Goal: Task Accomplishment & Management: Manage account settings

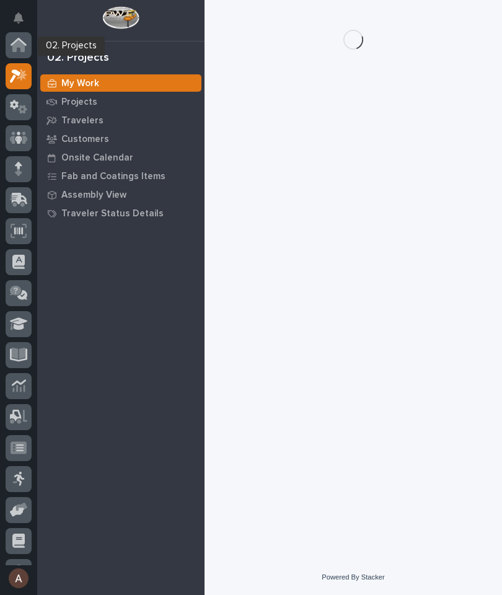
scroll to position [31, 0]
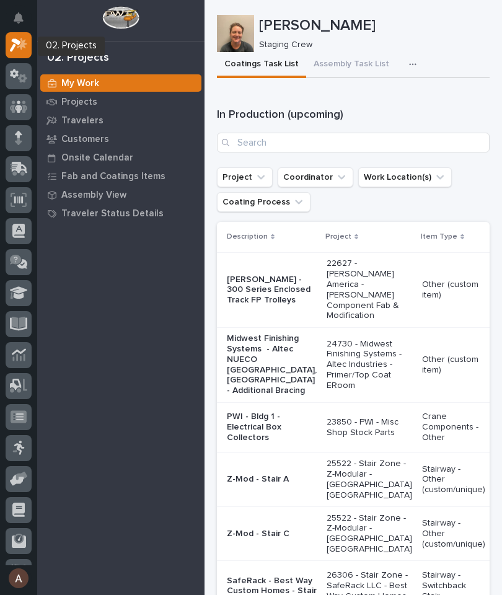
click at [409, 60] on icon "button" at bounding box center [412, 64] width 7 height 9
click at [384, 102] on span "Staging Task List" at bounding box center [373, 97] width 66 height 11
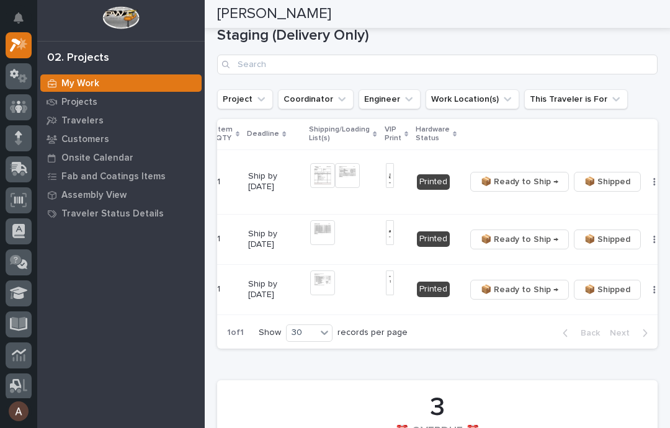
scroll to position [0, 207]
click at [502, 177] on button "button" at bounding box center [654, 181] width 17 height 9
click at [502, 223] on span "🔩 Hardware" at bounding box center [584, 224] width 52 height 15
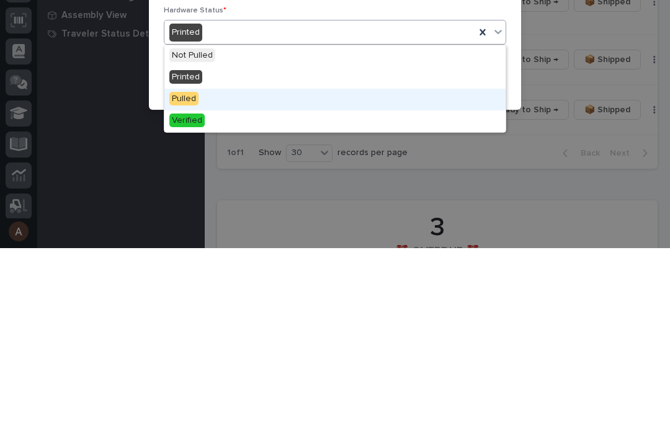
click at [220, 269] on div "Pulled" at bounding box center [334, 280] width 341 height 22
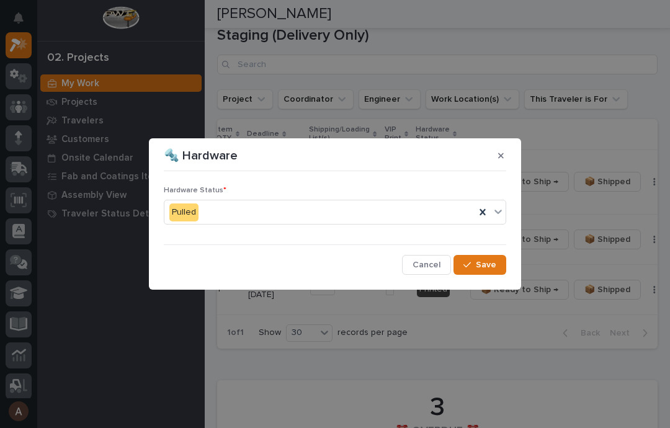
click at [486, 271] on button "Save" at bounding box center [479, 265] width 53 height 20
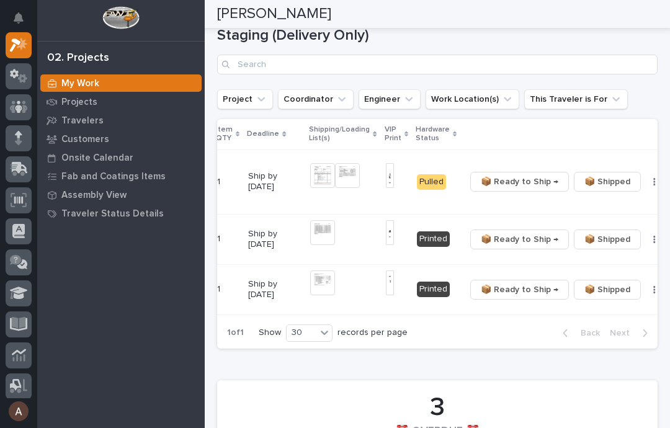
click at [502, 182] on icon "button" at bounding box center [654, 181] width 2 height 9
click at [502, 145] on th at bounding box center [571, 134] width 223 height 30
click at [502, 186] on span "📦 Ready to Ship →" at bounding box center [520, 181] width 78 height 15
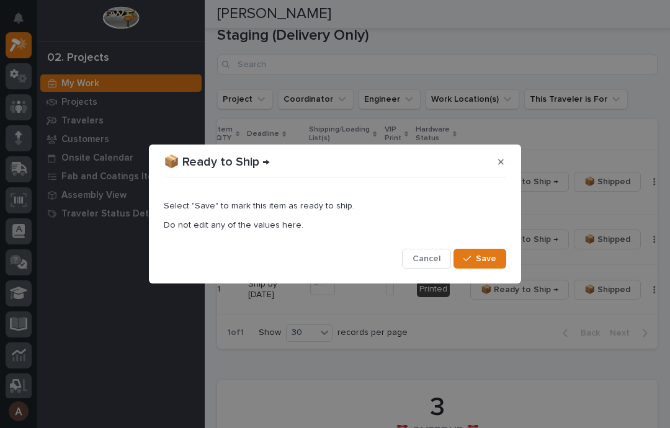
click at [489, 262] on span "Save" at bounding box center [486, 258] width 20 height 11
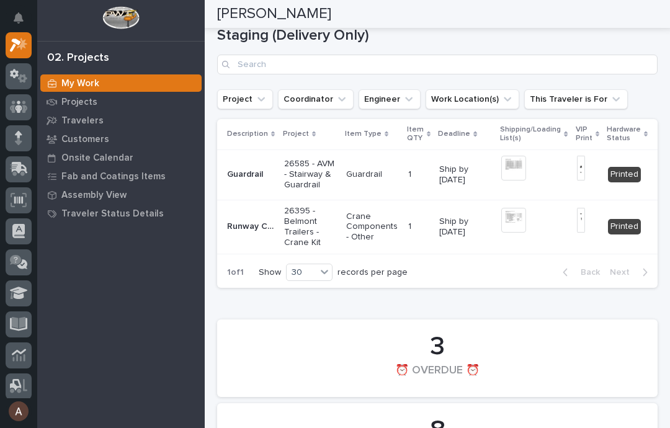
scroll to position [0, 0]
click at [247, 177] on p "Guardrail" at bounding box center [246, 173] width 38 height 13
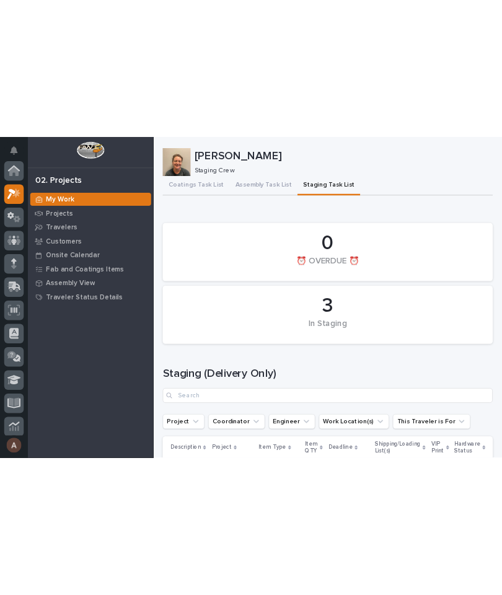
scroll to position [33, 0]
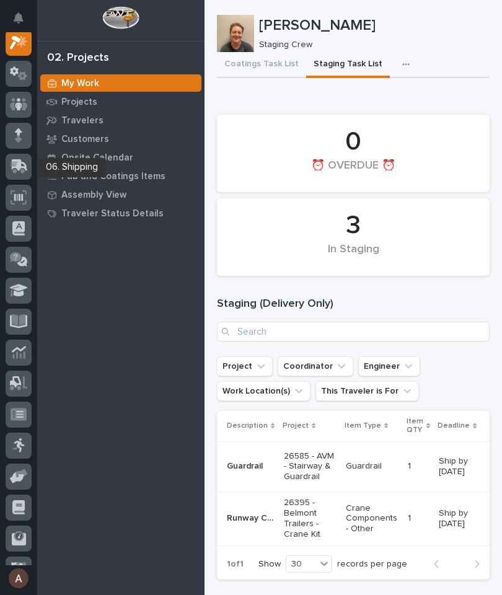
click at [24, 171] on icon at bounding box center [17, 168] width 15 height 12
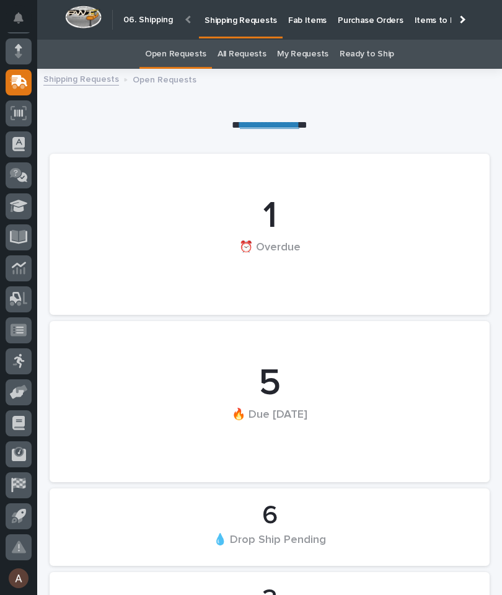
click at [306, 15] on p "Fab Items" at bounding box center [307, 13] width 38 height 26
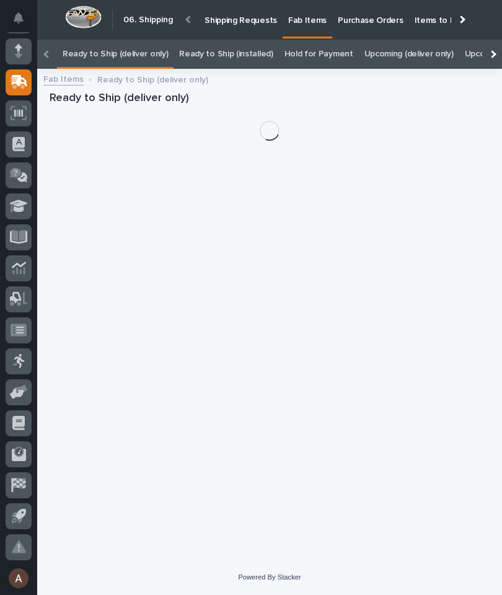
scroll to position [0, -87]
click at [490, 50] on div at bounding box center [493, 54] width 8 height 8
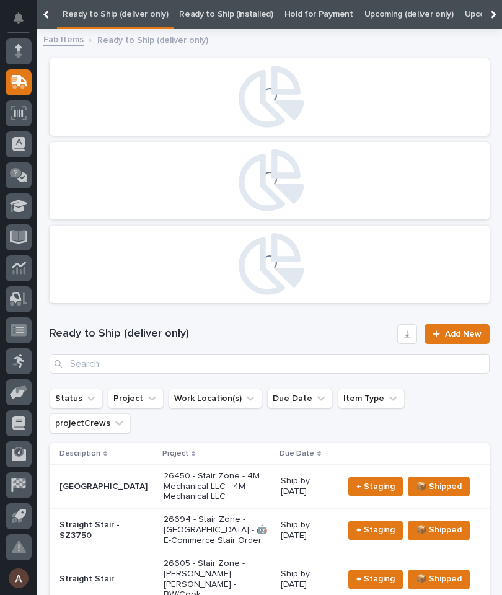
scroll to position [0, 125]
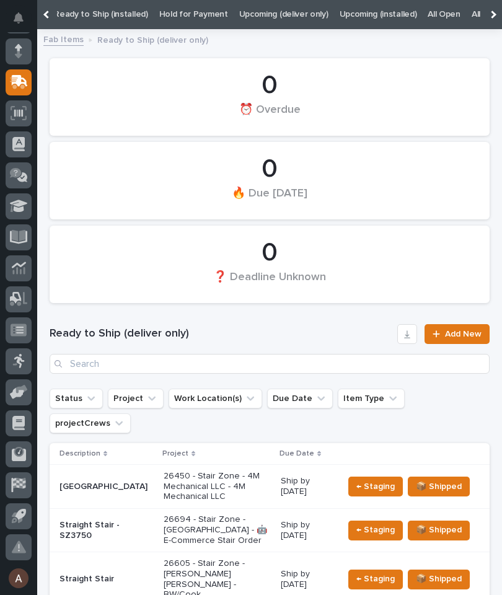
click at [466, 20] on div "All" at bounding box center [476, 14] width 20 height 29
click at [472, 14] on link "All" at bounding box center [476, 14] width 9 height 29
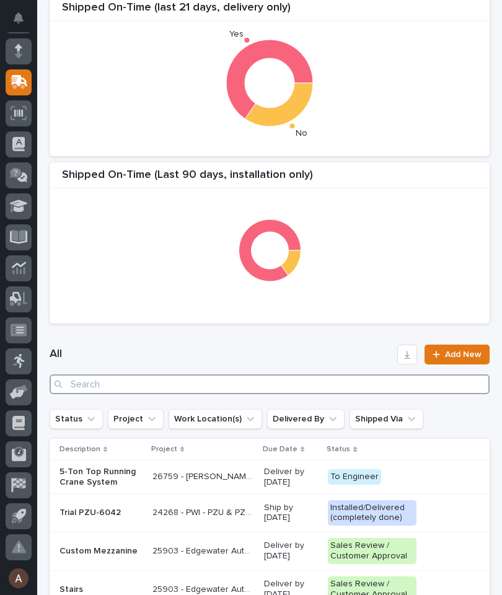
click at [210, 388] on input "Search" at bounding box center [270, 385] width 440 height 20
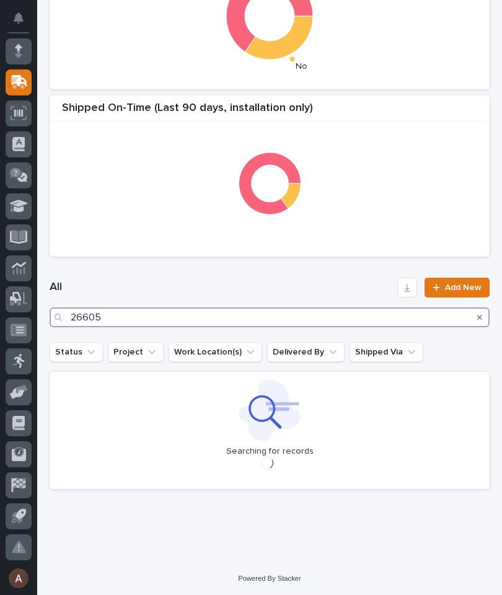
type input "26605"
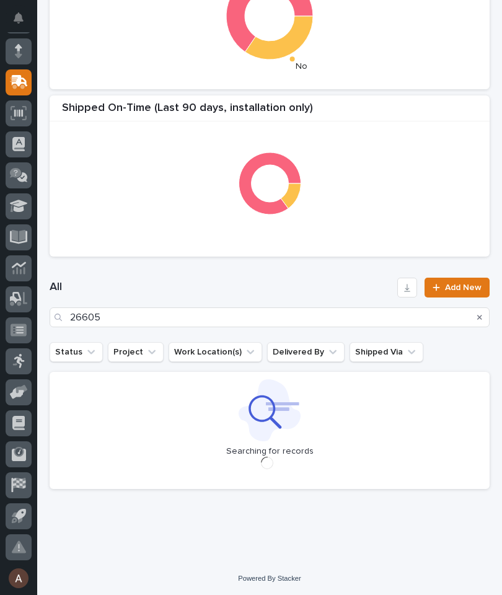
click at [324, 285] on h1 "All" at bounding box center [221, 287] width 343 height 15
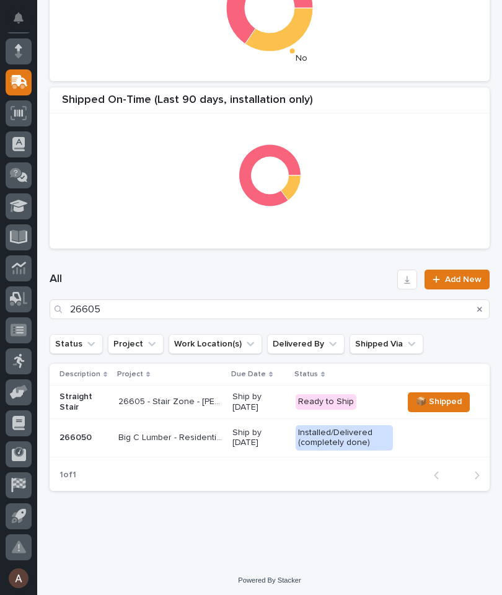
click at [73, 402] on p "Straight Stair" at bounding box center [84, 402] width 49 height 21
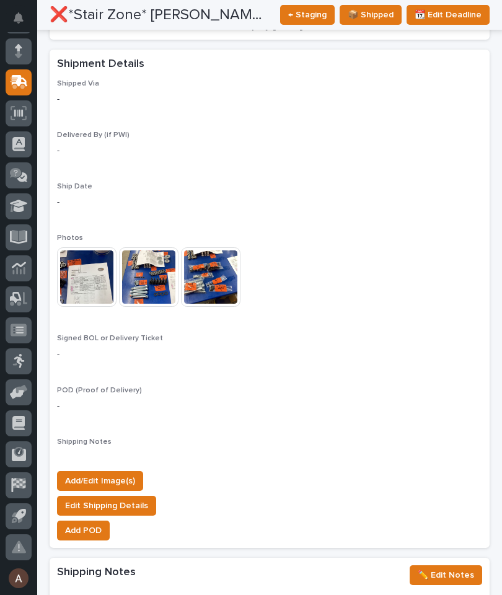
click at [114, 474] on span "Add/Edit Image(s)" at bounding box center [100, 481] width 70 height 15
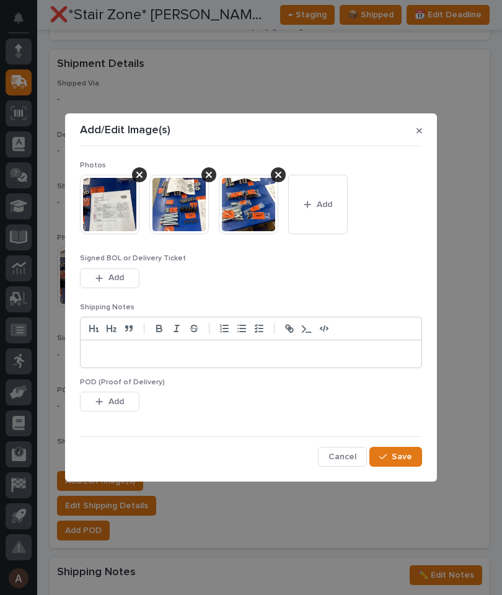
click at [335, 195] on button "Add" at bounding box center [318, 205] width 60 height 60
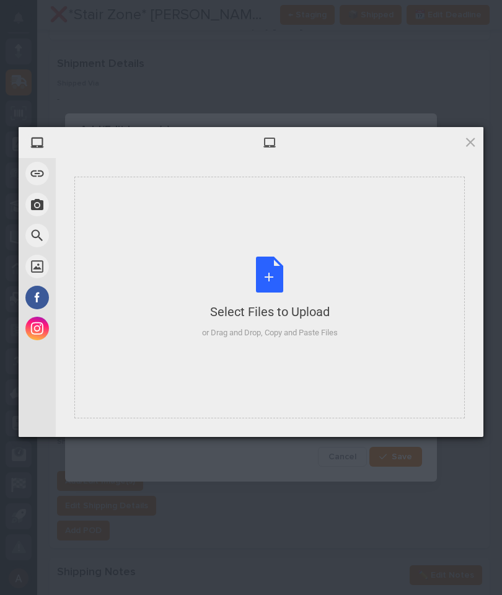
click at [332, 293] on div "Select Files to Upload or Drag and Drop, Copy and Paste Files" at bounding box center [270, 298] width 136 height 82
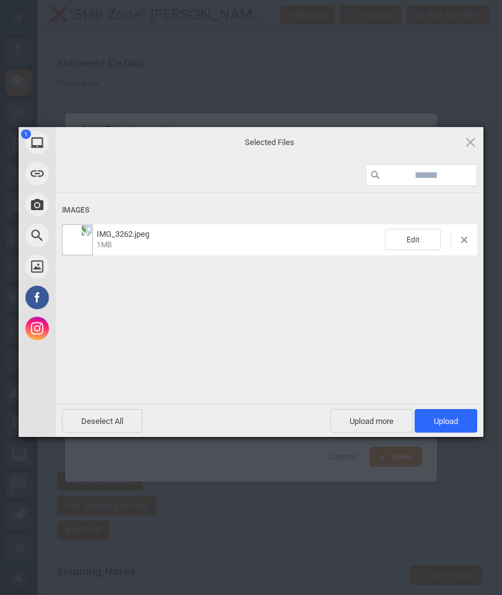
click at [458, 411] on span "Upload 1" at bounding box center [446, 421] width 63 height 24
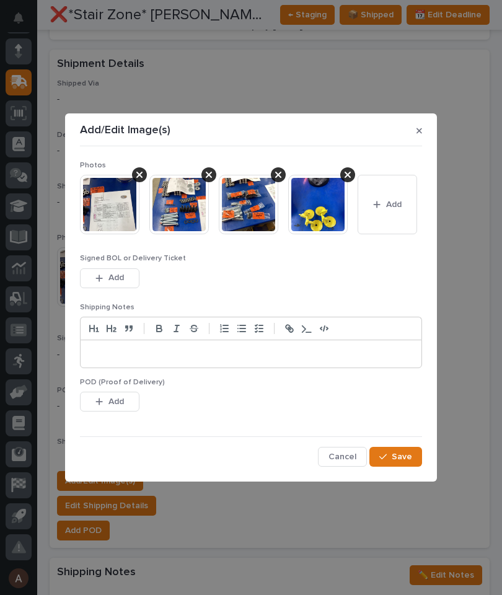
click at [407, 450] on button "Save" at bounding box center [396, 457] width 53 height 20
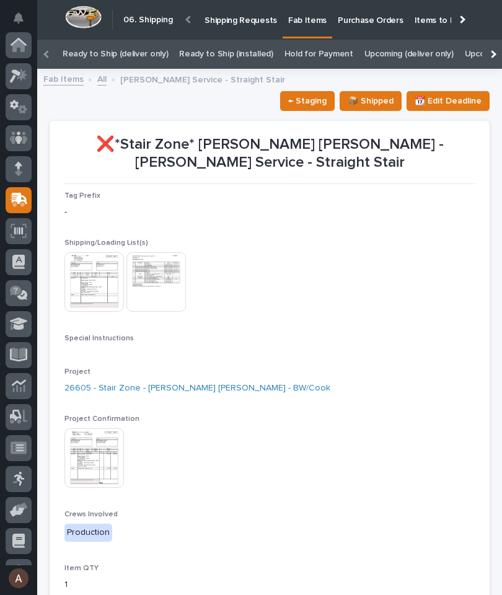
click at [17, 74] on icon at bounding box center [15, 76] width 11 height 14
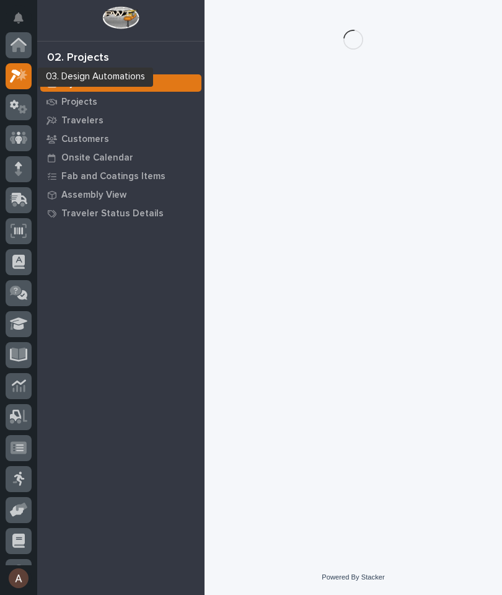
scroll to position [31, 0]
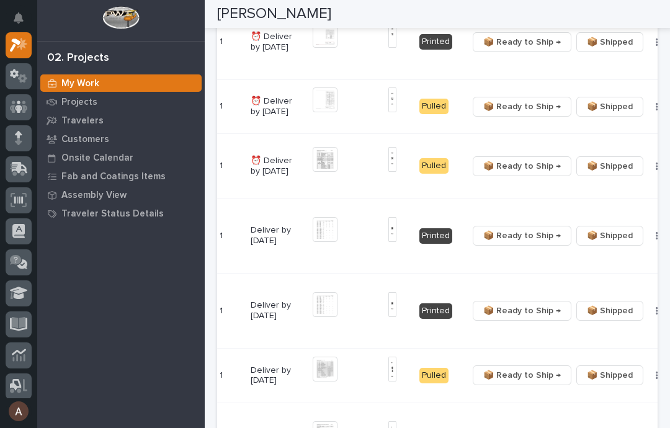
scroll to position [0, 210]
click at [656, 314] on icon "button" at bounding box center [657, 310] width 2 height 7
click at [595, 365] on span "🔩 Hardware" at bounding box center [584, 362] width 52 height 15
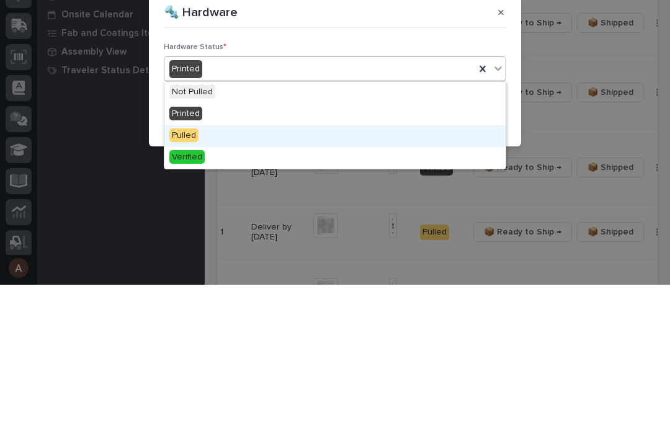
click at [241, 269] on div "Pulled" at bounding box center [334, 280] width 341 height 22
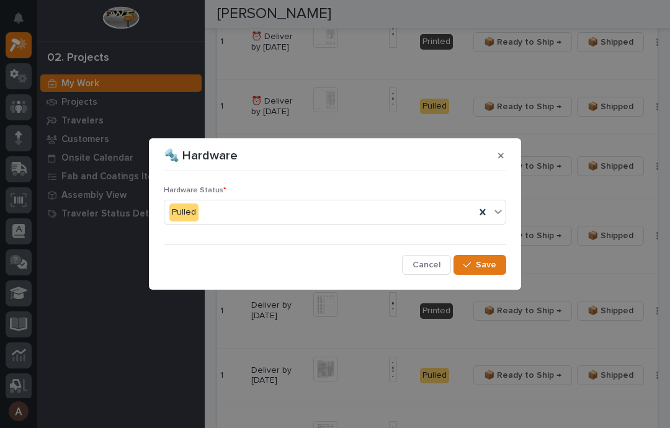
click at [493, 266] on span "Save" at bounding box center [486, 264] width 20 height 11
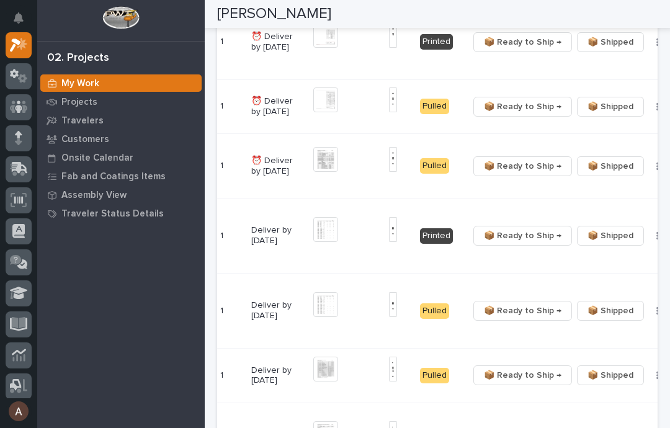
click at [656, 171] on icon "button" at bounding box center [657, 166] width 2 height 9
click at [599, 223] on span "🔩 Hardware" at bounding box center [584, 223] width 52 height 15
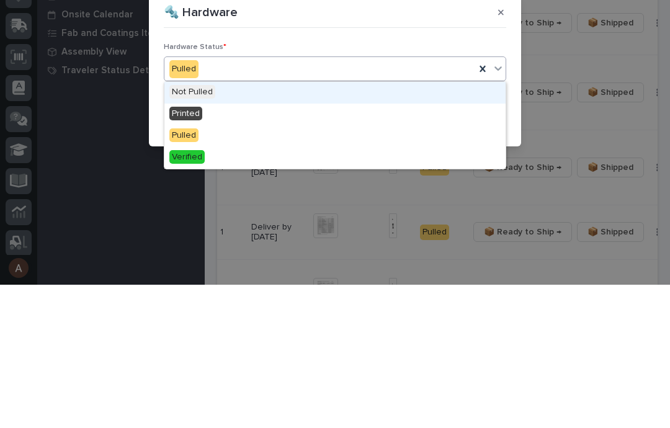
click at [262, 225] on div "Not Pulled" at bounding box center [334, 236] width 341 height 22
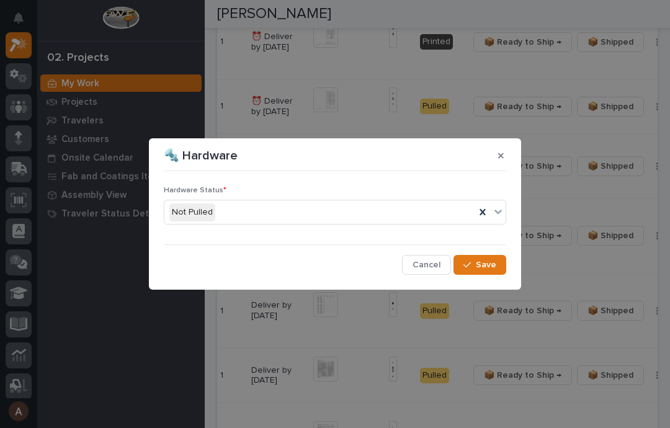
click at [490, 271] on button "Save" at bounding box center [479, 265] width 53 height 20
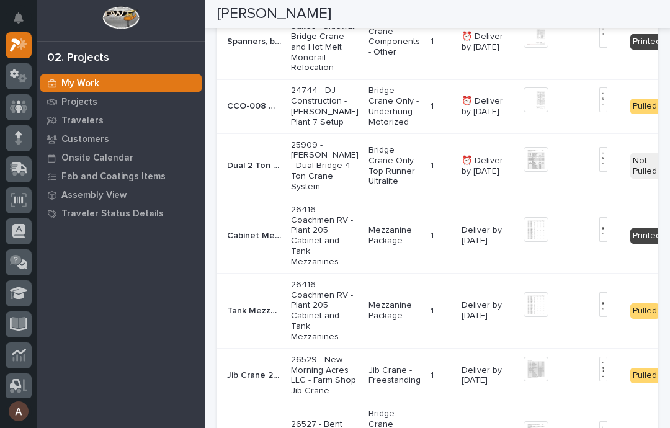
scroll to position [0, 0]
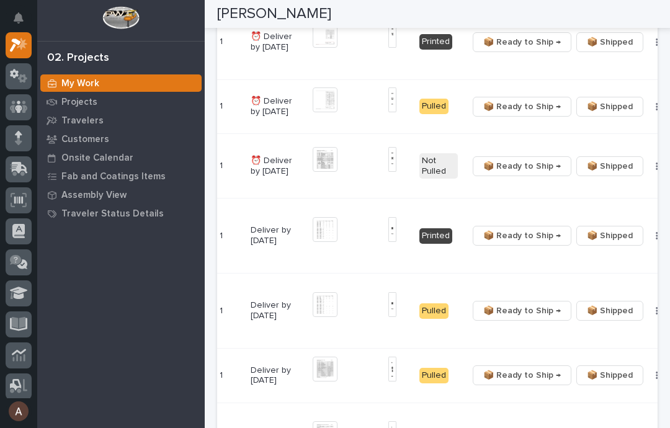
click at [648, 240] on button "button" at bounding box center [656, 235] width 17 height 9
click at [597, 293] on span "🔩 Hardware" at bounding box center [584, 290] width 52 height 15
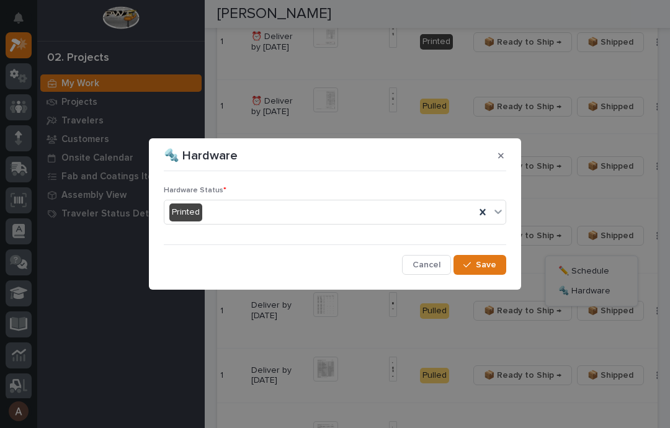
click at [507, 213] on div "Hardware Status * Printed Cancel Save" at bounding box center [335, 225] width 349 height 105
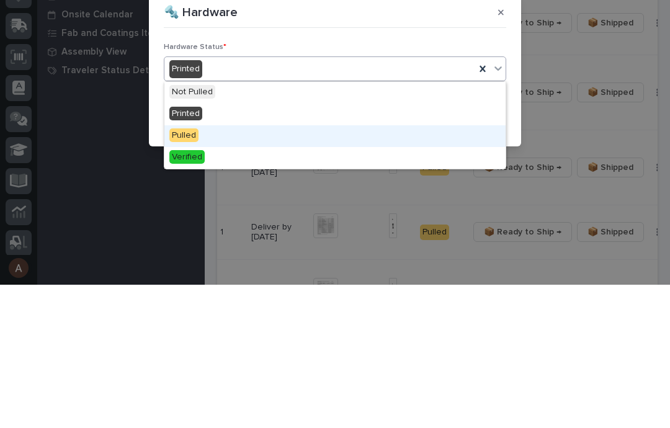
click at [234, 269] on div "Pulled" at bounding box center [334, 280] width 341 height 22
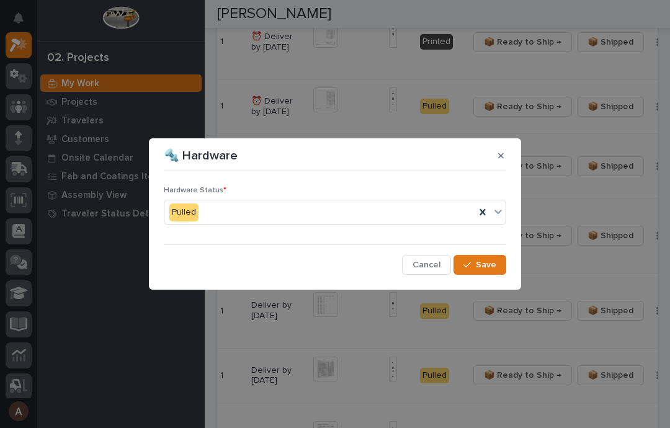
click at [492, 274] on button "Save" at bounding box center [479, 265] width 53 height 20
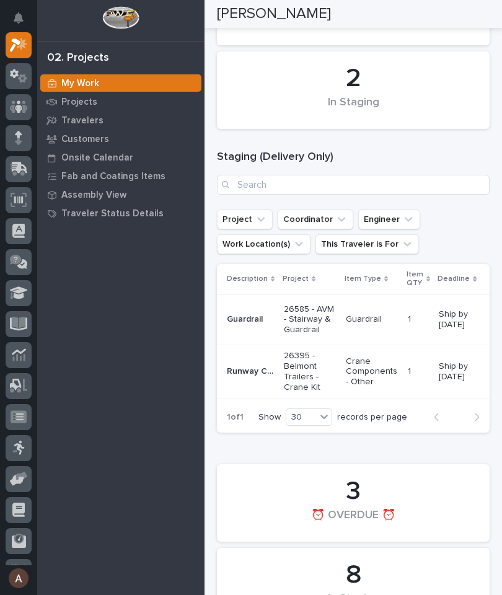
scroll to position [0, 41]
